Goal: Transaction & Acquisition: Obtain resource

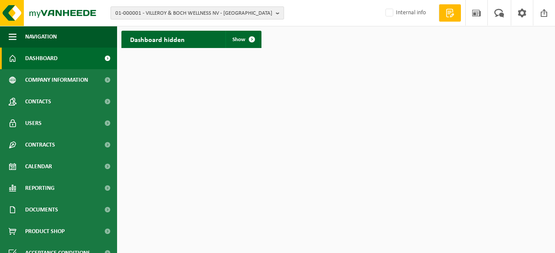
click at [159, 13] on span "01-000001 - VILLEROY & BOCH WELLNESS NV - [GEOGRAPHIC_DATA]" at bounding box center [193, 13] width 157 height 13
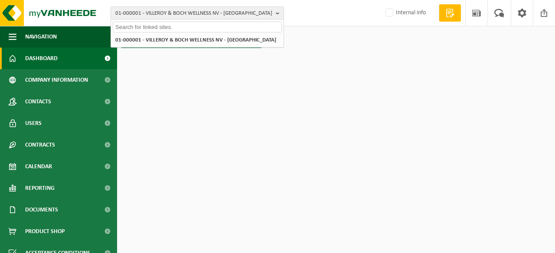
click at [180, 29] on input "text" at bounding box center [197, 27] width 169 height 11
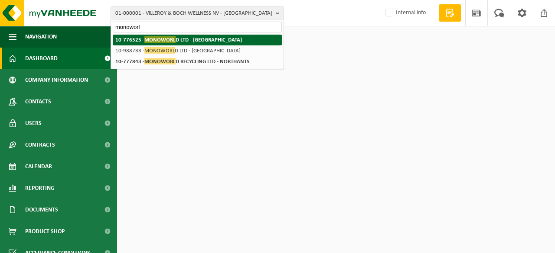
type input "monoworl"
click at [189, 40] on strong "10-776525 - MONOWORL D LTD - BEDFORDSHIRE" at bounding box center [178, 39] width 127 height 6
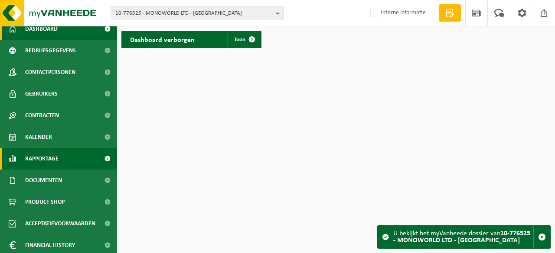
scroll to position [43, 0]
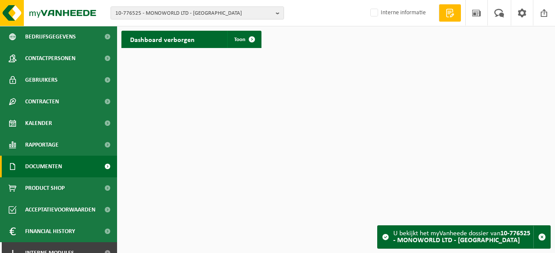
click at [100, 168] on span at bounding box center [106, 167] width 19 height 22
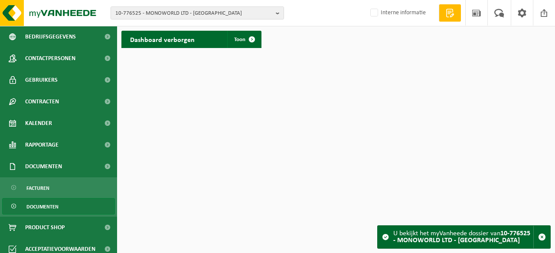
click at [52, 206] on span "Documenten" at bounding box center [42, 207] width 32 height 16
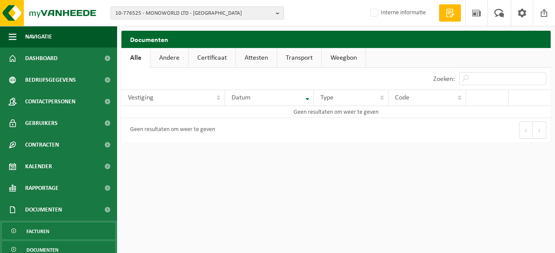
click at [58, 231] on link "Facturen" at bounding box center [58, 231] width 113 height 16
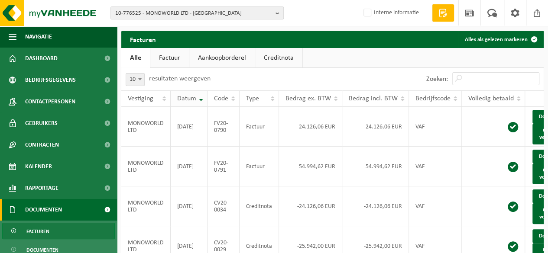
click at [198, 102] on th "Datum" at bounding box center [189, 99] width 37 height 16
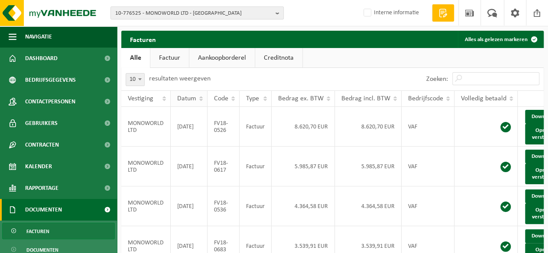
click at [198, 101] on th "Datum" at bounding box center [189, 99] width 37 height 16
click at [441, 101] on th "Bedrijfscode" at bounding box center [428, 99] width 53 height 16
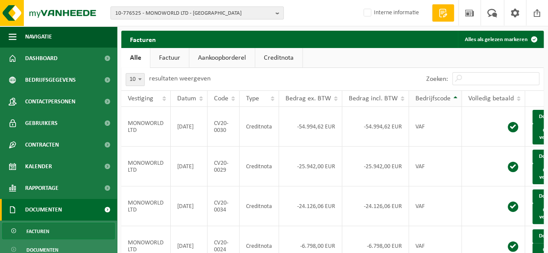
click at [447, 97] on th "Bedrijfscode" at bounding box center [435, 99] width 53 height 16
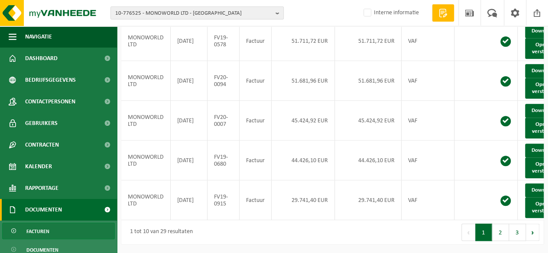
scroll to position [360, 0]
click at [504, 235] on button "2" at bounding box center [500, 232] width 17 height 17
click at [516, 236] on button "3" at bounding box center [517, 232] width 17 height 17
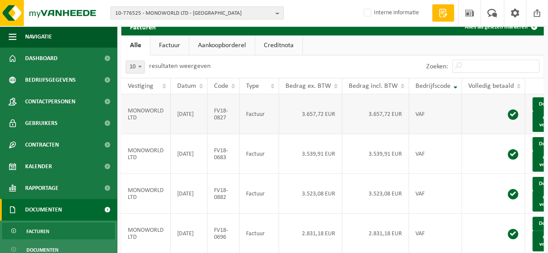
scroll to position [10, 0]
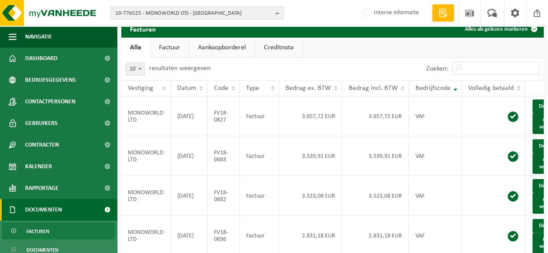
click at [277, 14] on b "button" at bounding box center [280, 13] width 8 height 12
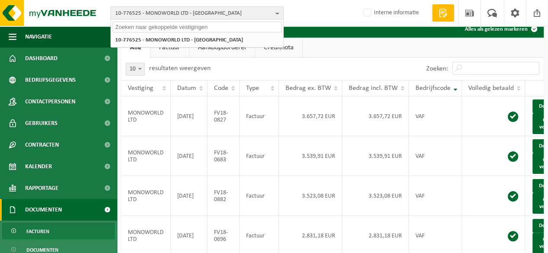
click at [198, 26] on input "text" at bounding box center [197, 27] width 169 height 11
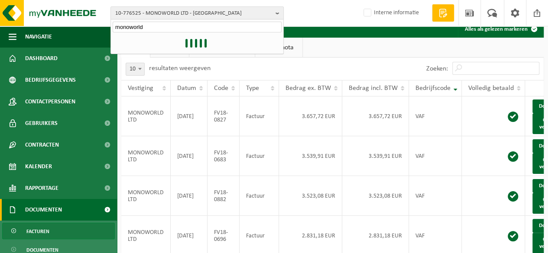
type input "monoworld"
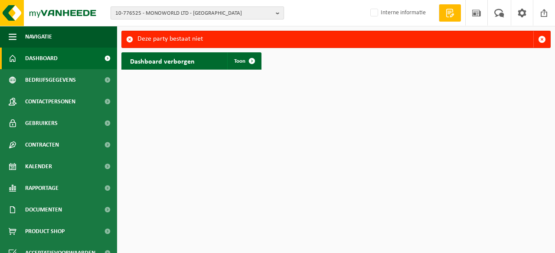
click at [239, 10] on span "10-776525 - MONOWORLD LTD - [GEOGRAPHIC_DATA]" at bounding box center [193, 13] width 157 height 13
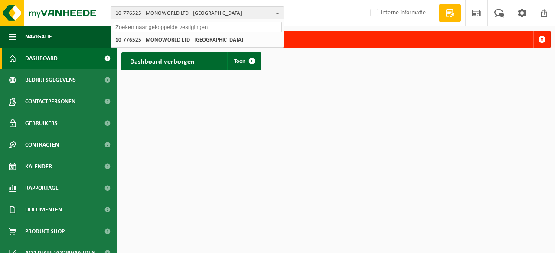
click at [239, 10] on span "10-776525 - MONOWORLD LTD - [GEOGRAPHIC_DATA]" at bounding box center [193, 13] width 157 height 13
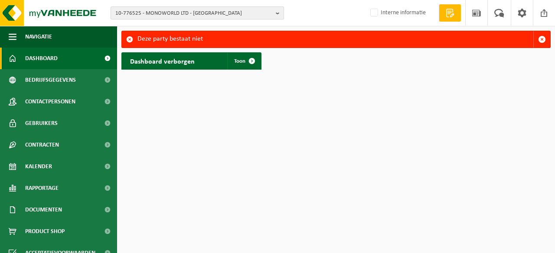
click at [276, 14] on b "button" at bounding box center [280, 13] width 8 height 12
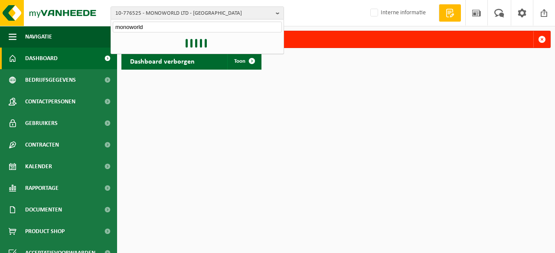
type input "monoworld"
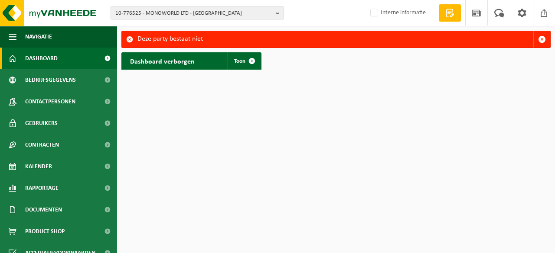
click at [239, 13] on span "10-776525 - MONOWORLD LTD - BEDFORDSHIRE" at bounding box center [193, 13] width 157 height 13
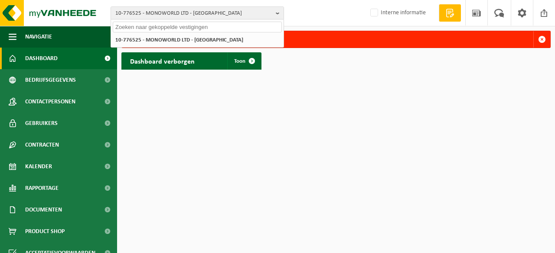
click at [176, 26] on input "text" at bounding box center [197, 27] width 169 height 11
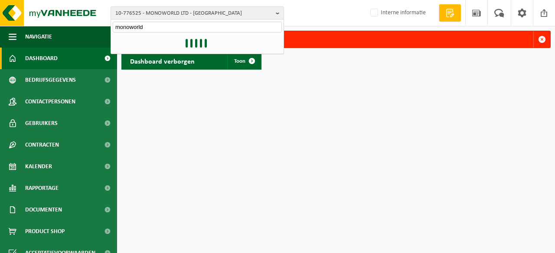
type input "monoworld"
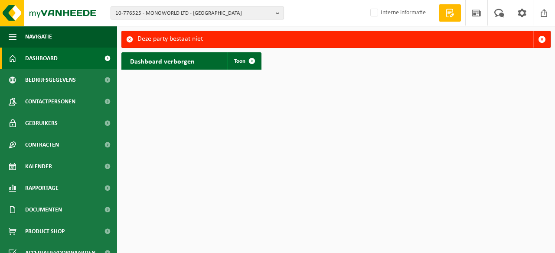
click at [237, 13] on span "10-776525 - MONOWORLD LTD - BEDFORDSHIRE" at bounding box center [193, 13] width 157 height 13
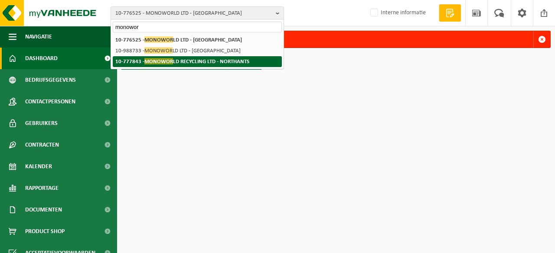
type input "monowor"
click at [185, 61] on strong "10-777843 - MONOWOR LD RECYCLING LTD - NORTHANTS" at bounding box center [182, 61] width 134 height 6
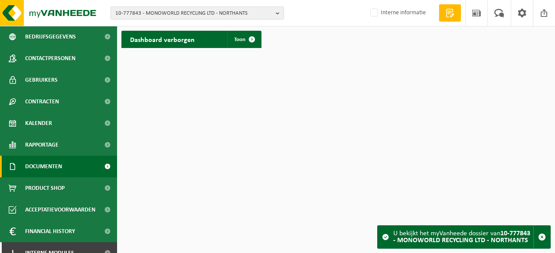
scroll to position [45, 0]
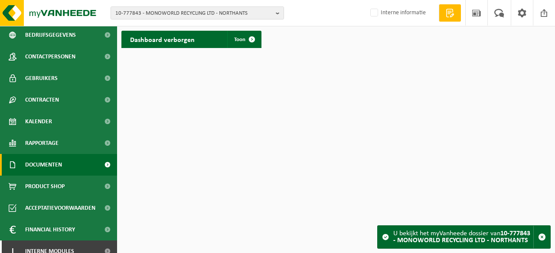
click at [102, 163] on span at bounding box center [106, 165] width 19 height 22
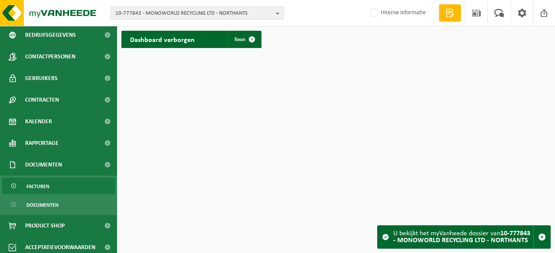
click at [51, 188] on link "Facturen" at bounding box center [58, 186] width 113 height 16
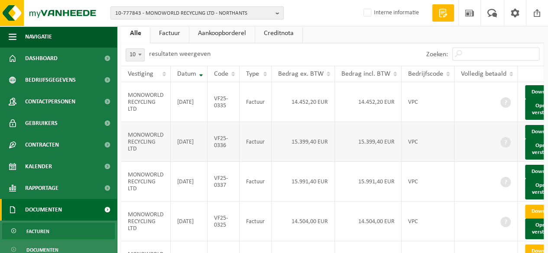
scroll to position [43, 0]
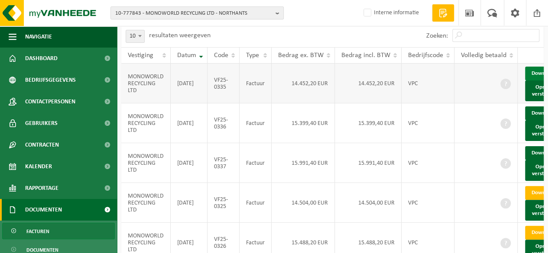
click at [535, 75] on link "Download" at bounding box center [546, 74] width 42 height 14
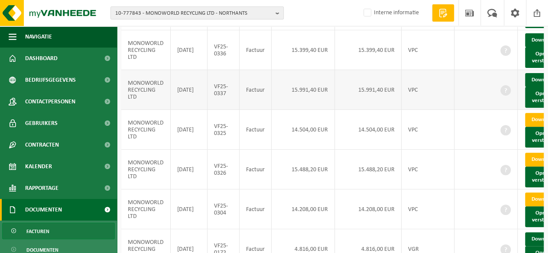
scroll to position [130, 0]
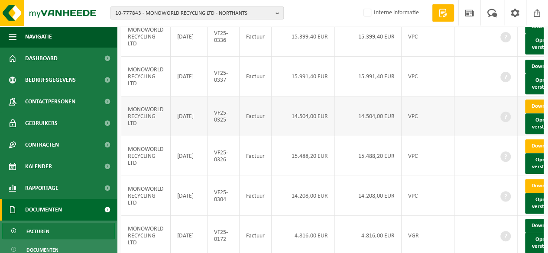
click at [539, 114] on link "Download" at bounding box center [546, 107] width 42 height 14
